Goal: Transaction & Acquisition: Download file/media

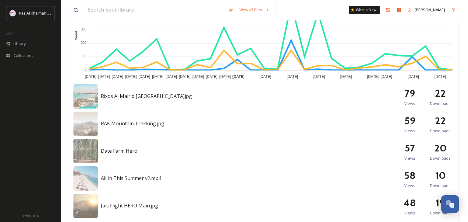
scroll to position [233, 0]
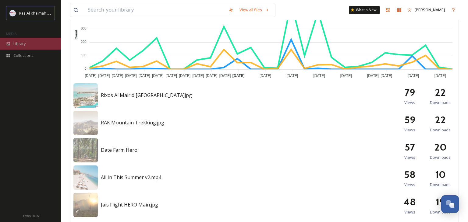
click at [19, 44] on span "Library" at bounding box center [19, 44] width 12 height 6
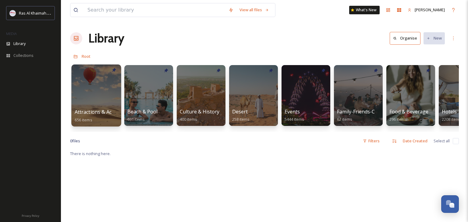
click at [96, 94] on div at bounding box center [96, 96] width 50 height 62
click at [106, 89] on div at bounding box center [96, 96] width 50 height 62
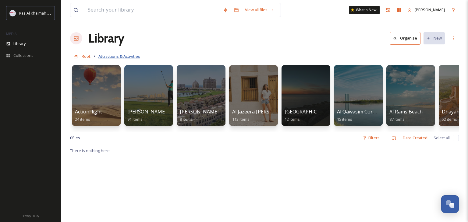
click at [118, 57] on span "Attractions & Activities" at bounding box center [119, 56] width 42 height 5
click at [86, 55] on span "Root" at bounding box center [86, 56] width 9 height 5
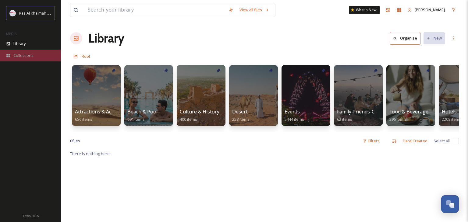
click at [9, 55] on icon at bounding box center [8, 55] width 4 height 3
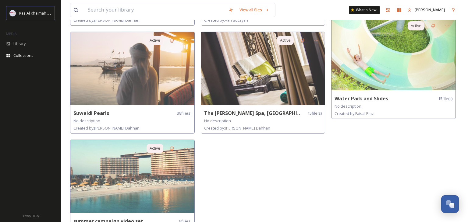
scroll to position [594, 0]
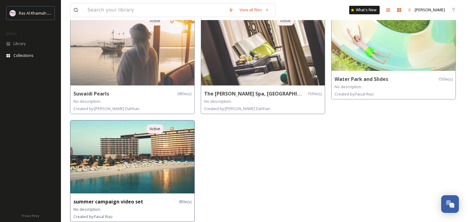
click at [167, 157] on img at bounding box center [132, 157] width 124 height 73
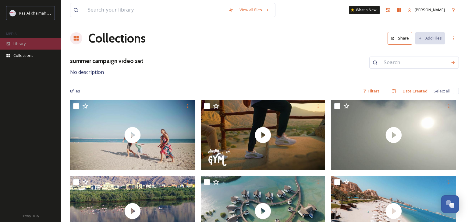
click at [26, 49] on div "Library" at bounding box center [30, 44] width 61 height 12
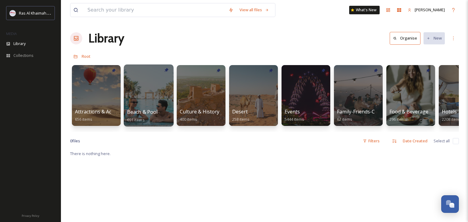
click at [136, 90] on div at bounding box center [149, 96] width 50 height 62
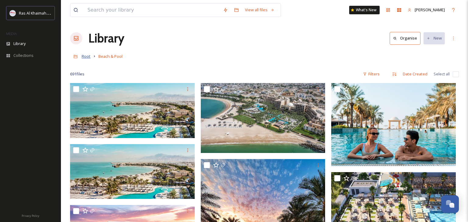
click at [86, 58] on span "Root" at bounding box center [86, 56] width 9 height 5
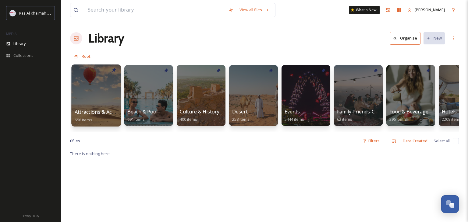
click at [114, 97] on div at bounding box center [96, 96] width 50 height 62
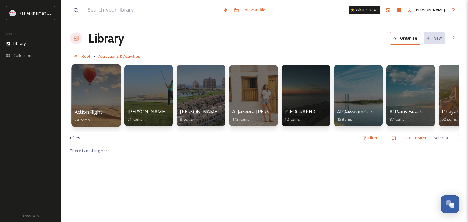
click at [113, 111] on div "ActionFlight 24 items" at bounding box center [97, 115] width 44 height 15
click at [106, 100] on div at bounding box center [96, 96] width 50 height 62
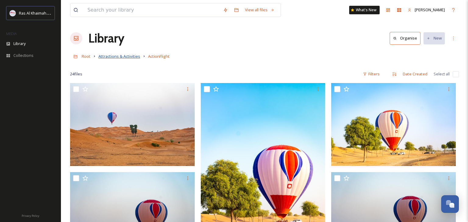
click at [112, 55] on span "Attractions & Activities" at bounding box center [119, 56] width 42 height 5
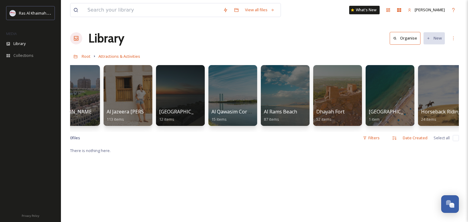
scroll to position [0, 108]
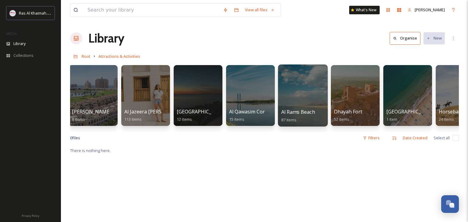
click at [310, 103] on div at bounding box center [303, 96] width 50 height 62
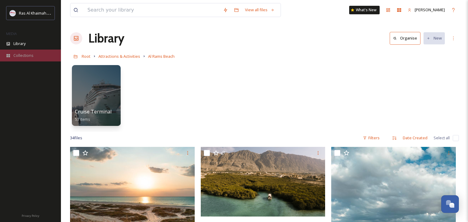
click at [34, 58] on div "Collections" at bounding box center [30, 56] width 61 height 12
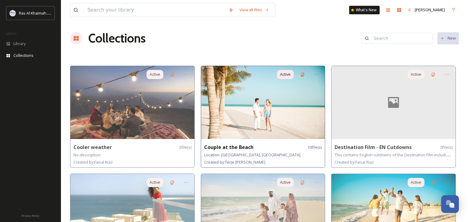
click at [230, 111] on img at bounding box center [263, 102] width 124 height 73
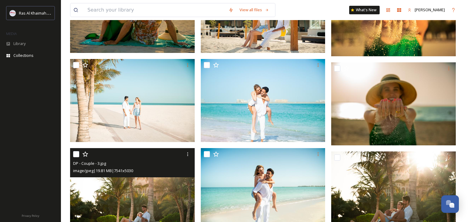
scroll to position [131, 0]
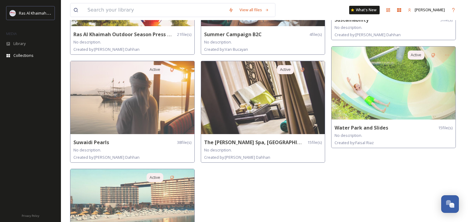
scroll to position [594, 0]
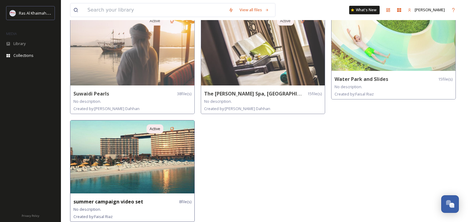
click at [154, 158] on img at bounding box center [132, 157] width 124 height 73
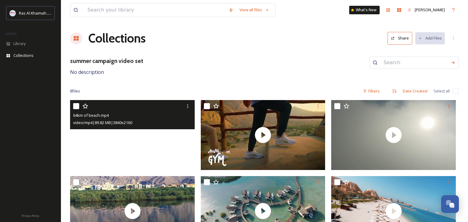
click at [160, 139] on video "64km of beach.mp4" at bounding box center [132, 135] width 125 height 70
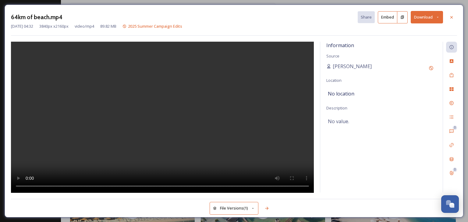
click at [435, 17] on button "Download" at bounding box center [427, 17] width 32 height 12
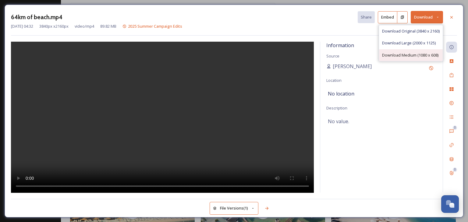
click at [425, 55] on span "Download Medium (1080 x 608)" at bounding box center [410, 55] width 56 height 6
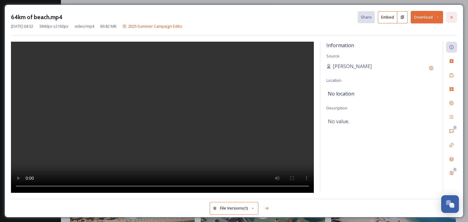
click at [451, 19] on icon at bounding box center [451, 17] width 5 height 5
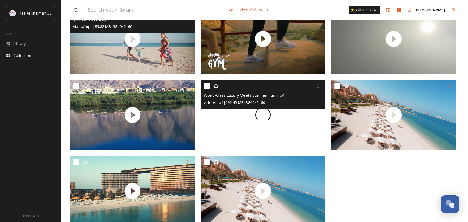
scroll to position [103, 0]
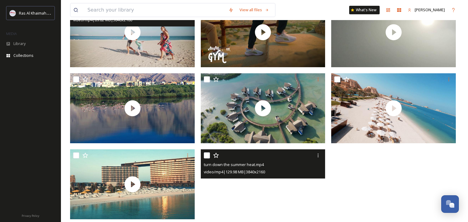
click at [262, 189] on video "turn down the summer heat.mp4" at bounding box center [263, 185] width 125 height 70
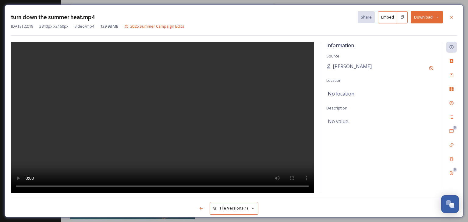
click at [425, 16] on button "Download" at bounding box center [427, 17] width 32 height 12
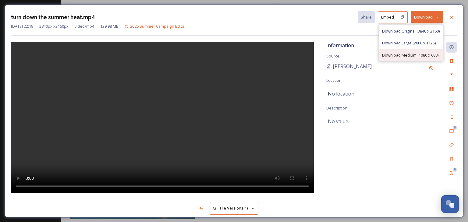
click at [420, 60] on div "Download Medium (1080 x 608)" at bounding box center [411, 55] width 64 height 12
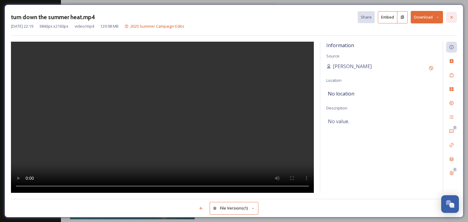
click at [450, 19] on div at bounding box center [451, 17] width 11 height 11
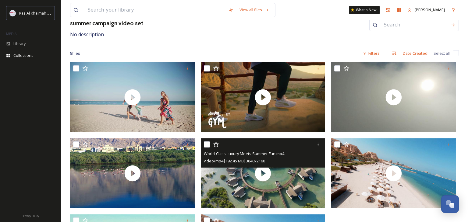
scroll to position [36, 0]
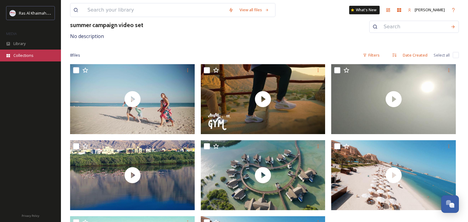
click at [33, 58] on span "Collections" at bounding box center [23, 56] width 20 height 6
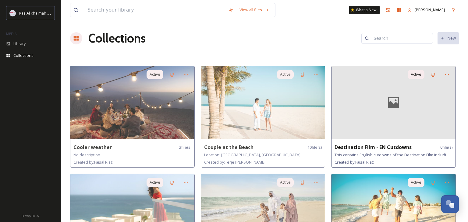
click at [376, 119] on div at bounding box center [393, 102] width 124 height 73
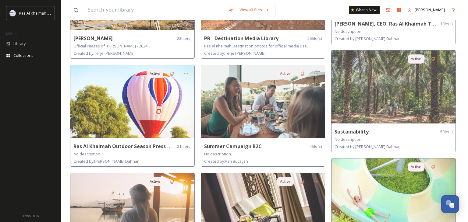
scroll to position [436, 0]
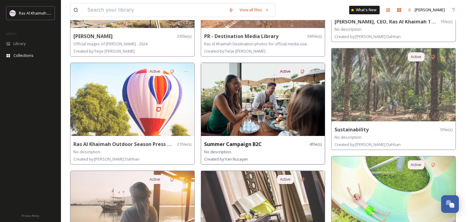
click at [293, 120] on img at bounding box center [263, 99] width 124 height 73
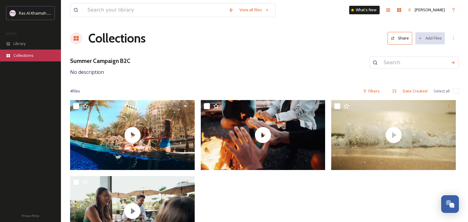
click at [31, 58] on span "Collections" at bounding box center [23, 56] width 20 height 6
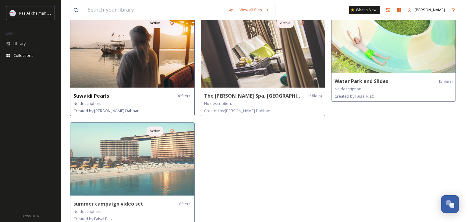
scroll to position [594, 0]
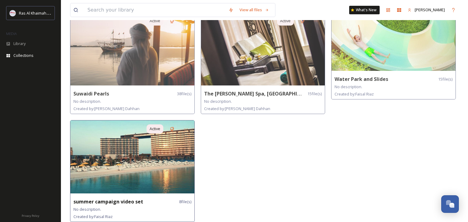
click at [143, 163] on img at bounding box center [132, 157] width 124 height 73
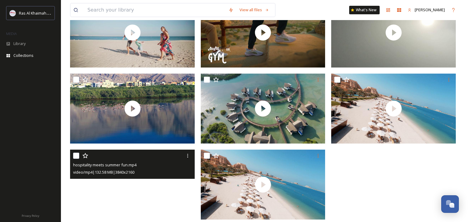
scroll to position [103, 0]
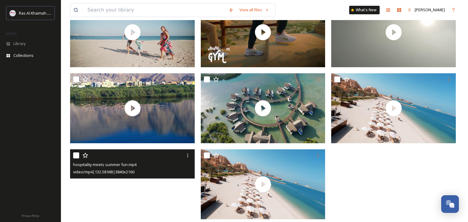
click at [187, 192] on video "hospitality meets summer fun.mp4" at bounding box center [132, 185] width 125 height 70
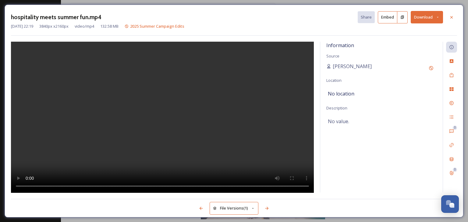
click at [420, 22] on button "Download" at bounding box center [427, 17] width 32 height 12
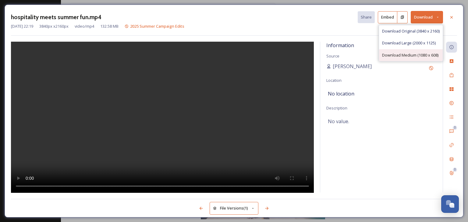
click at [420, 51] on div "Download Medium (1080 x 608)" at bounding box center [411, 55] width 64 height 12
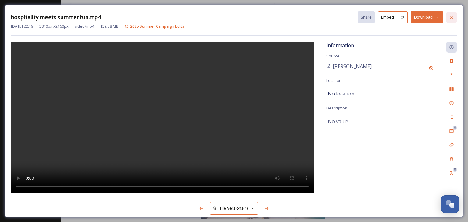
click at [452, 16] on icon at bounding box center [451, 17] width 2 height 2
